Goal: Transaction & Acquisition: Subscribe to service/newsletter

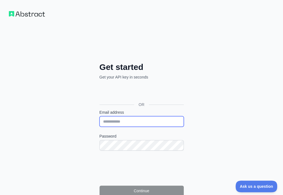
click at [100, 116] on input "Email address" at bounding box center [142, 121] width 84 height 11
paste input "**********"
type input "**********"
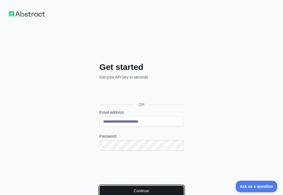
click at [100, 186] on button "Continue" at bounding box center [142, 191] width 84 height 11
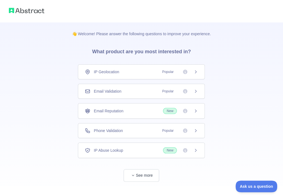
click at [143, 89] on div "Email Validation Popular" at bounding box center [141, 91] width 113 height 6
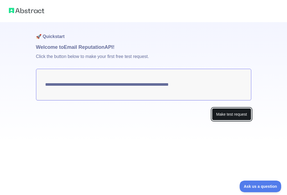
click at [220, 116] on button "Make test request" at bounding box center [231, 114] width 39 height 12
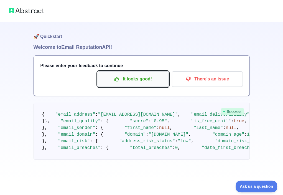
click at [135, 80] on p "It looks good!" at bounding box center [133, 78] width 63 height 9
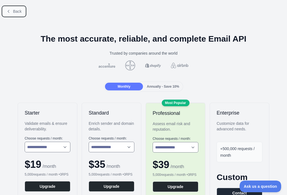
click at [17, 11] on span "Back" at bounding box center [17, 11] width 9 height 4
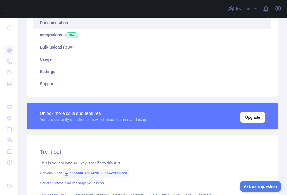
scroll to position [83, 0]
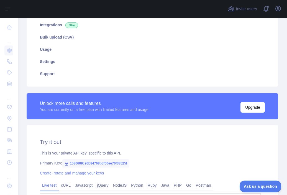
click at [83, 162] on span "1580609c96b84768bcf00ee76f38525f" at bounding box center [95, 163] width 67 height 8
copy span "1580609c96b84768bcf00ee76f38525f"
